Goal: Navigation & Orientation: Find specific page/section

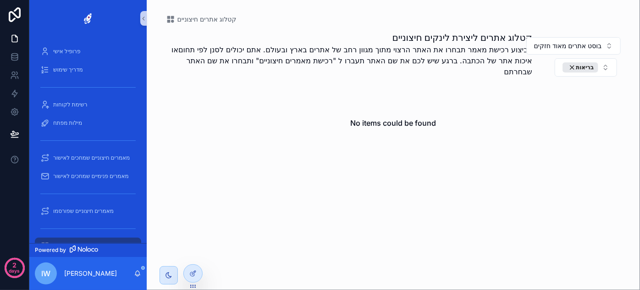
scroll to position [93, 0]
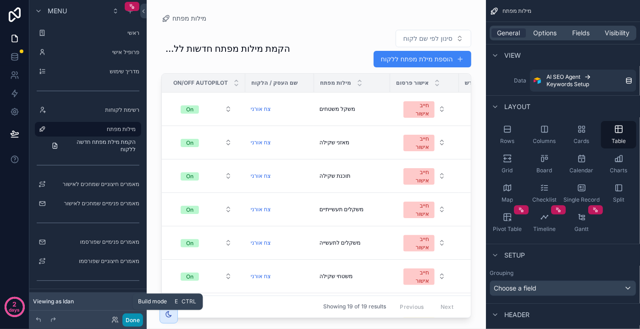
click at [137, 323] on button "Done" at bounding box center [132, 319] width 21 height 13
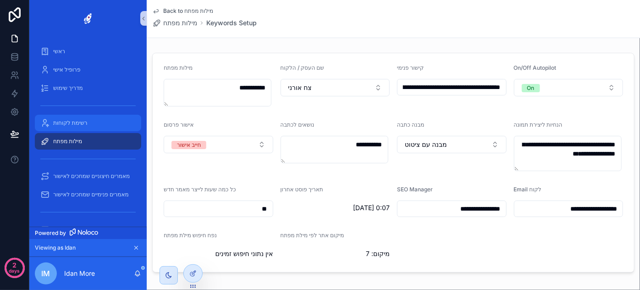
drag, startPoint x: 90, startPoint y: 124, endPoint x: 94, endPoint y: 145, distance: 20.9
click at [90, 124] on div "רשימת לקוחות" at bounding box center [87, 122] width 95 height 15
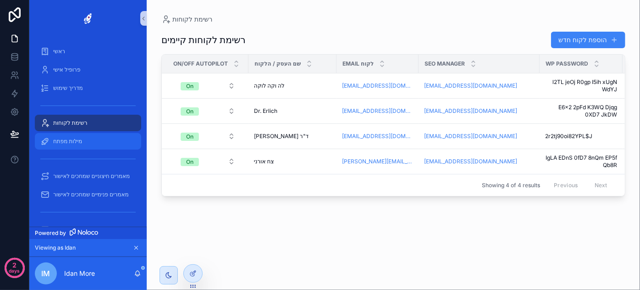
click at [75, 142] on span "מילות מפתח" at bounding box center [67, 140] width 29 height 7
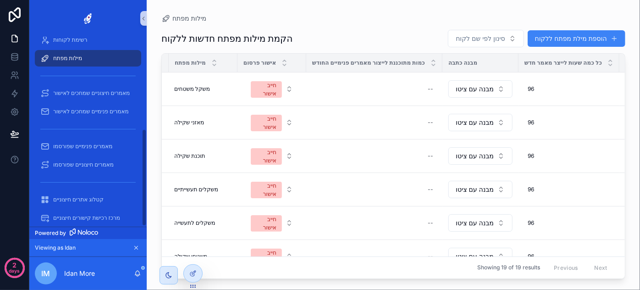
scroll to position [182, 0]
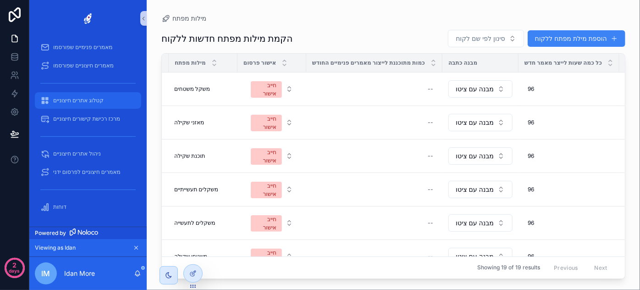
click at [84, 104] on div "קטלוג אתרים חיצוניים" at bounding box center [87, 100] width 95 height 15
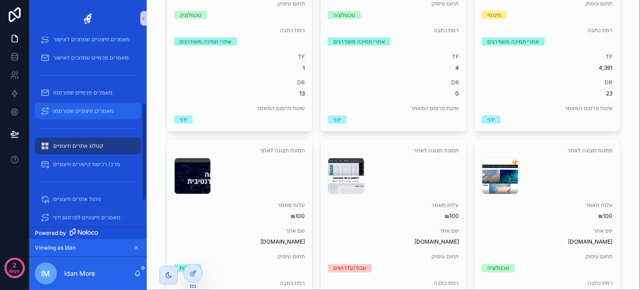
scroll to position [137, 0]
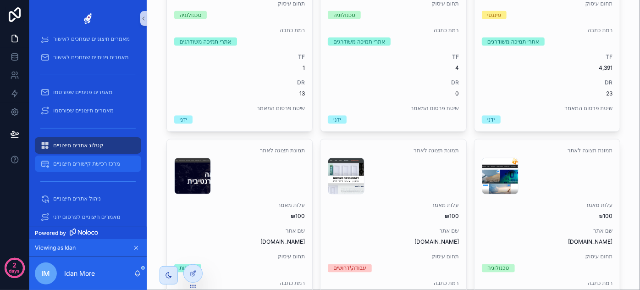
click at [96, 166] on span "מרכז רכישת קישורים חיצוניים" at bounding box center [86, 163] width 67 height 7
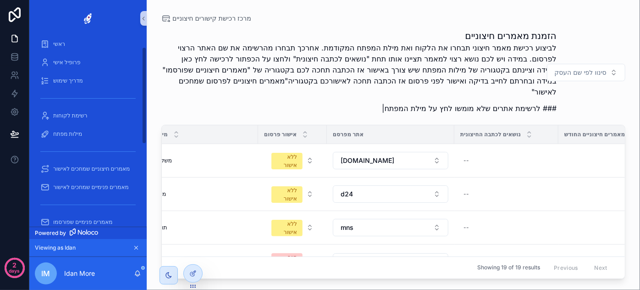
scroll to position [6, 0]
click at [78, 137] on span "מילות מפתח" at bounding box center [67, 134] width 29 height 7
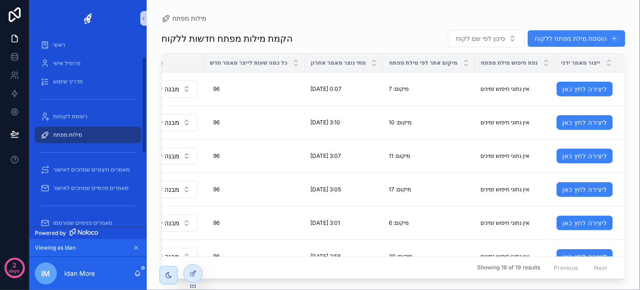
scroll to position [182, 0]
